Goal: Task Accomplishment & Management: Use online tool/utility

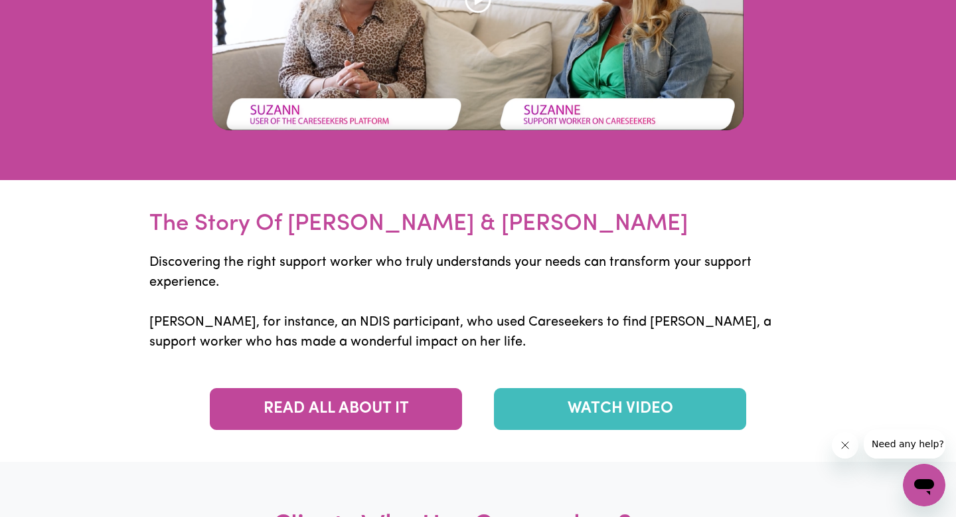
scroll to position [3299, 0]
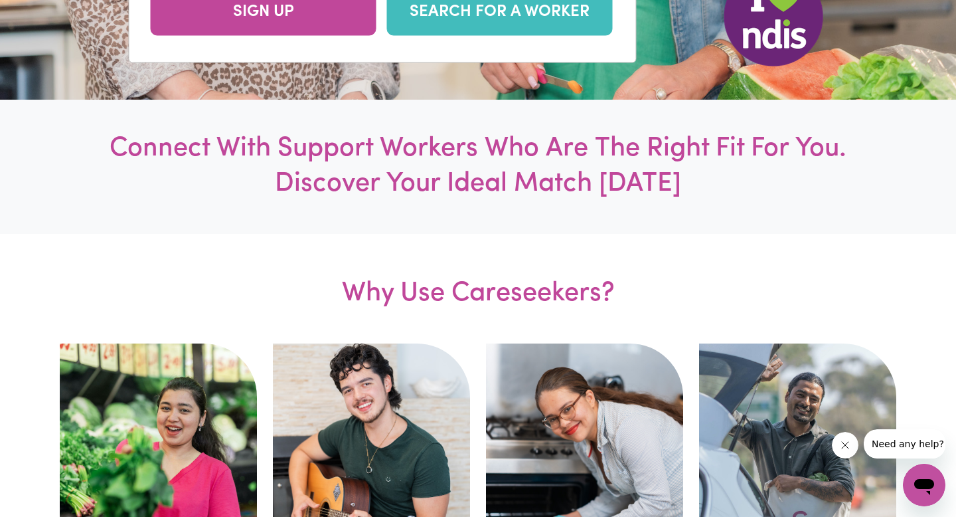
scroll to position [0, 0]
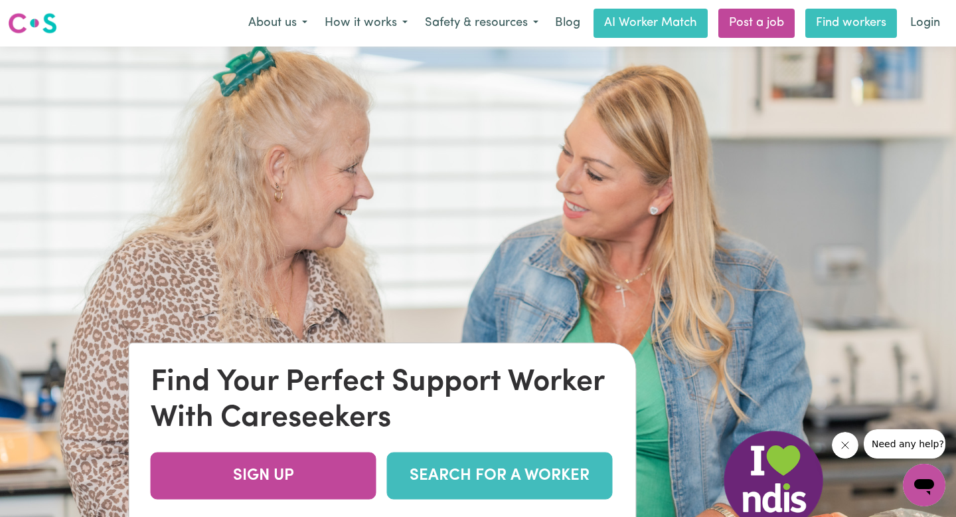
click at [855, 23] on link "Find workers" at bounding box center [851, 23] width 92 height 29
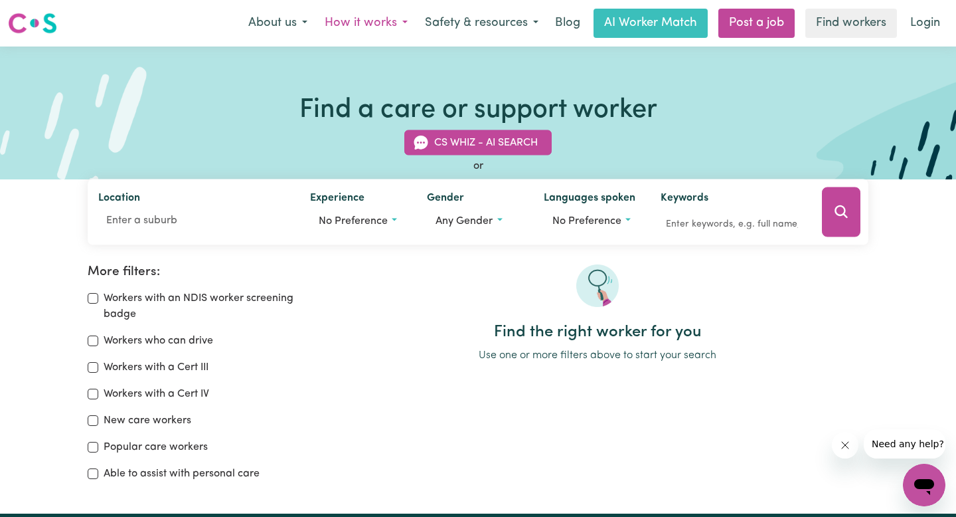
click at [359, 23] on button "How it works" at bounding box center [366, 23] width 100 height 28
